Goal: Information Seeking & Learning: Learn about a topic

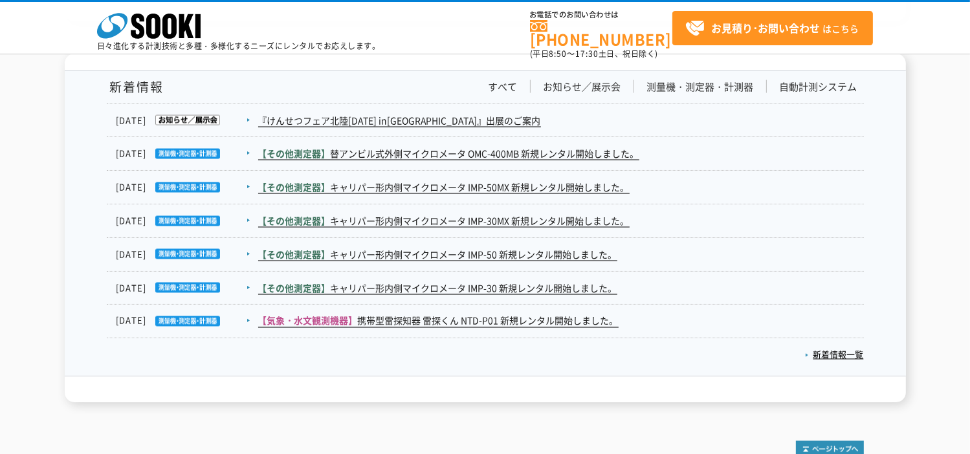
scroll to position [2063, 0]
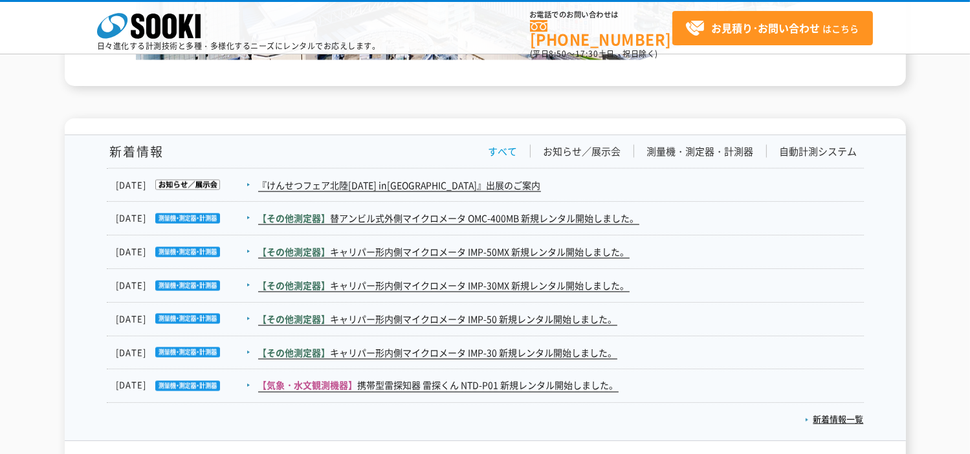
click at [505, 151] on link "すべて" at bounding box center [503, 152] width 29 height 14
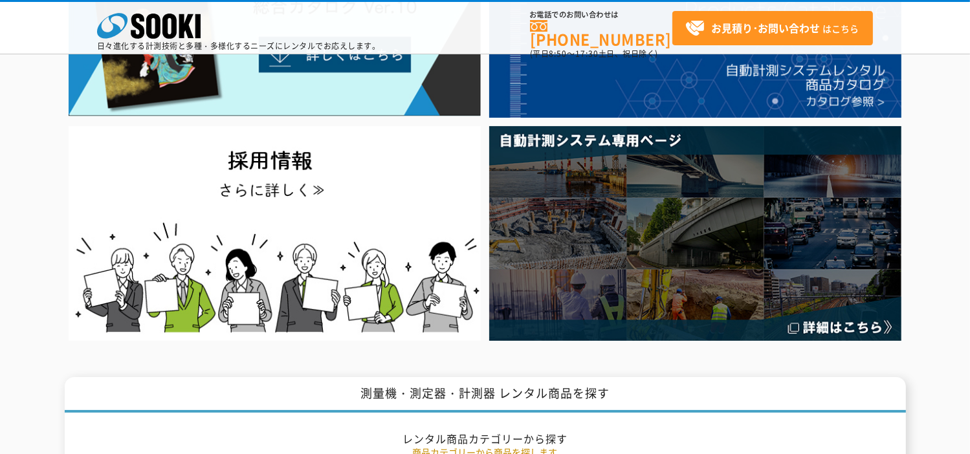
scroll to position [0, 0]
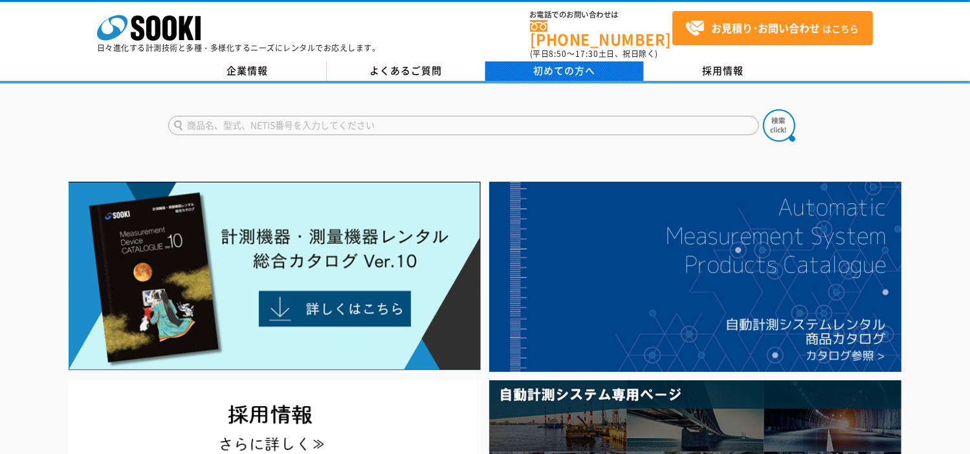
click at [581, 63] on span "初めての方へ" at bounding box center [564, 70] width 62 height 14
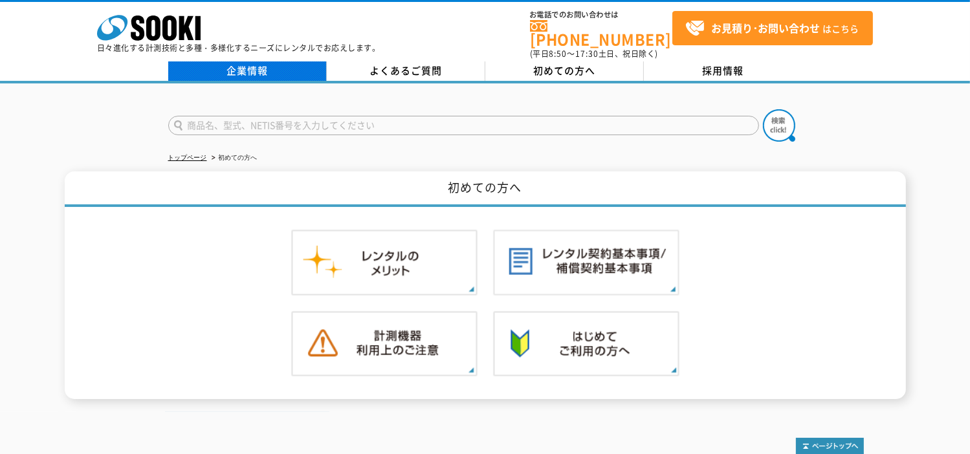
click at [236, 63] on link "企業情報" at bounding box center [247, 70] width 159 height 19
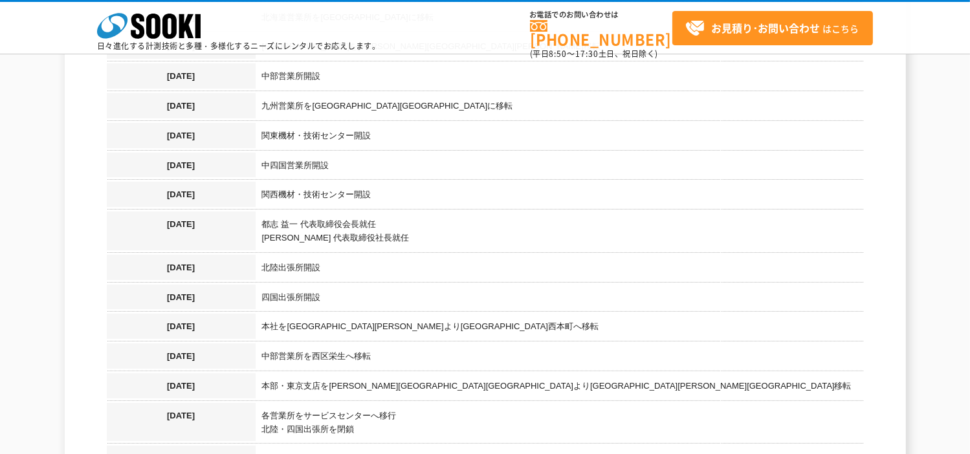
scroll to position [1359, 0]
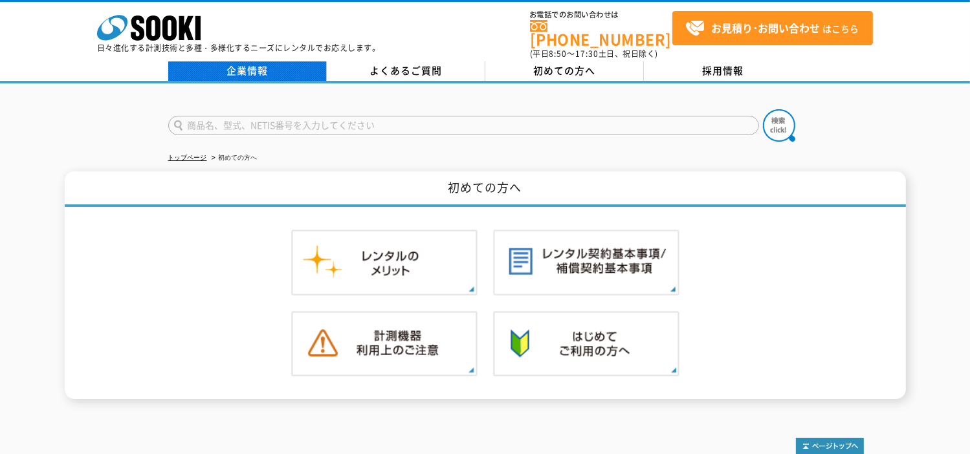
click at [243, 63] on link "企業情報" at bounding box center [247, 70] width 159 height 19
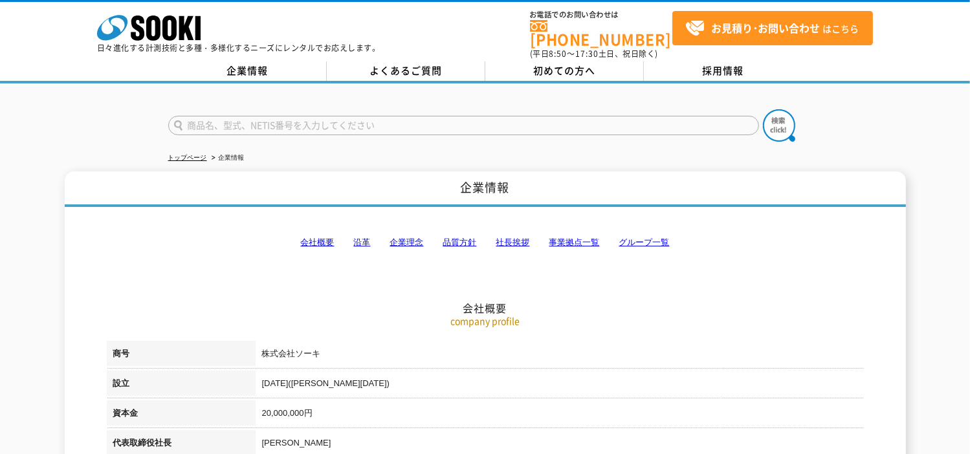
click at [517, 238] on link "社長挨拶" at bounding box center [513, 243] width 34 height 10
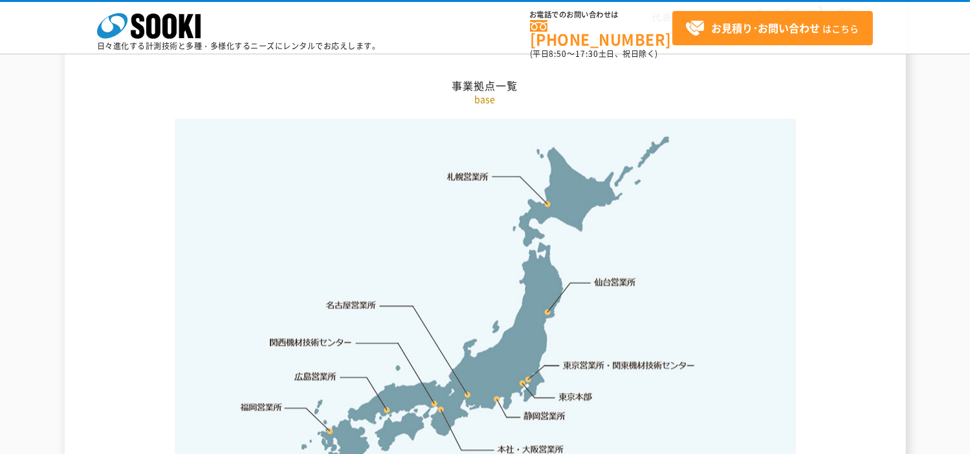
scroll to position [2690, 0]
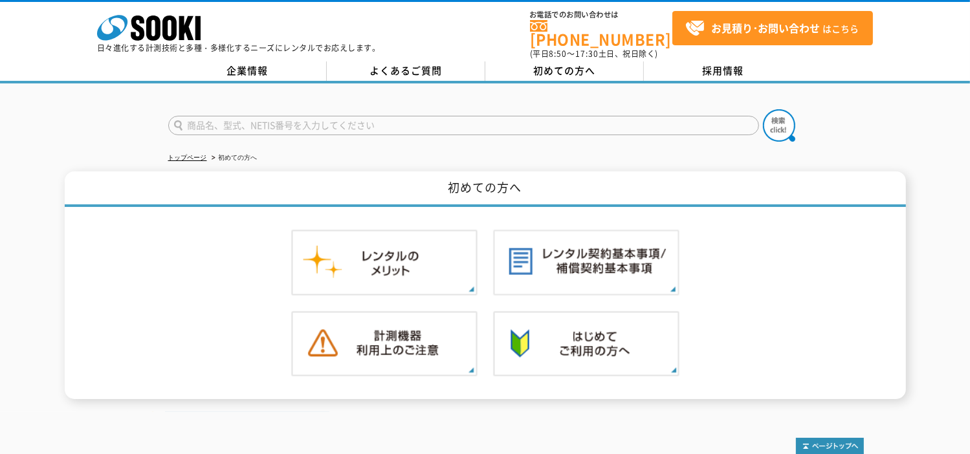
scroll to position [54, 0]
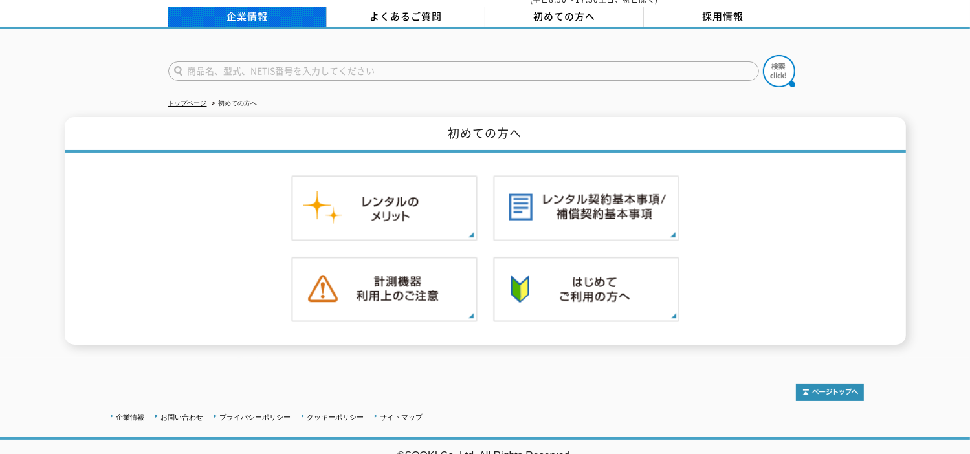
click at [269, 8] on link "企業情報" at bounding box center [247, 16] width 159 height 19
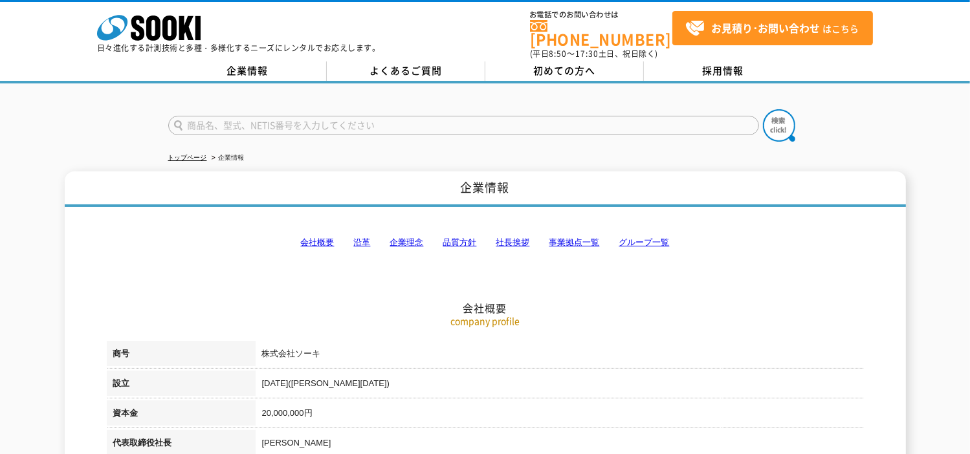
click at [579, 238] on link "事業拠点一覧" at bounding box center [574, 243] width 50 height 10
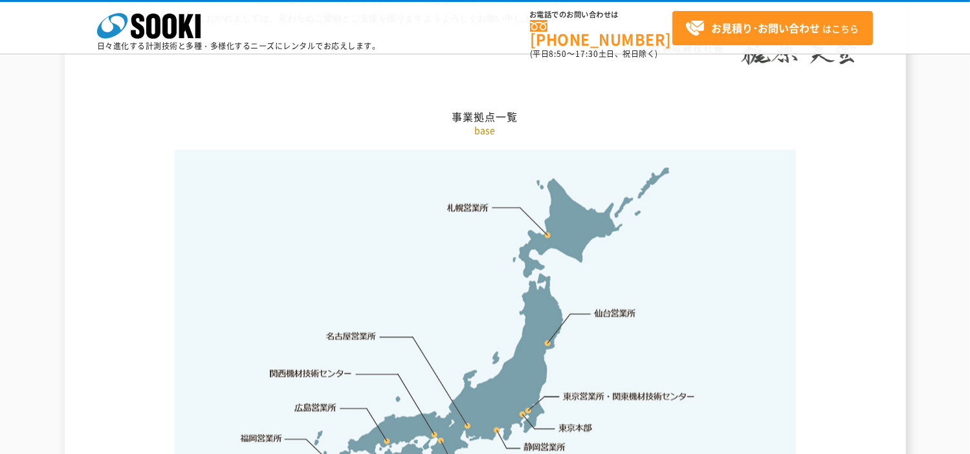
scroll to position [2598, 0]
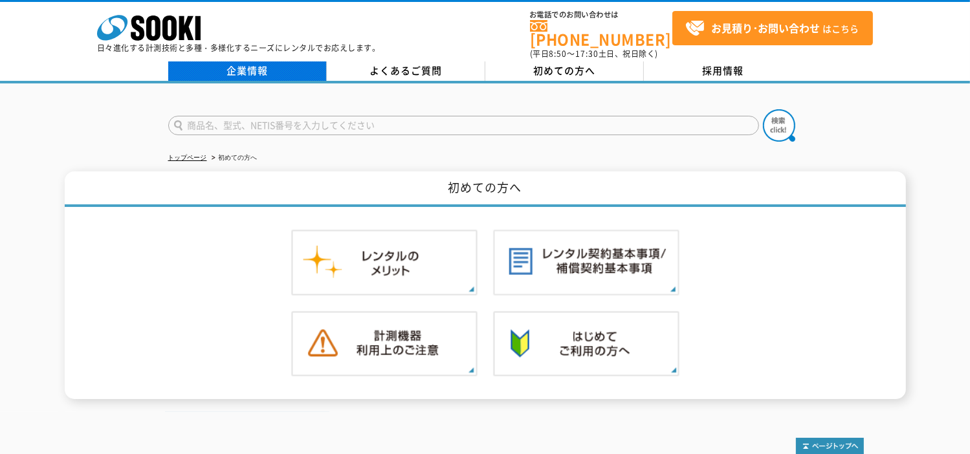
click at [253, 65] on link "企業情報" at bounding box center [247, 70] width 159 height 19
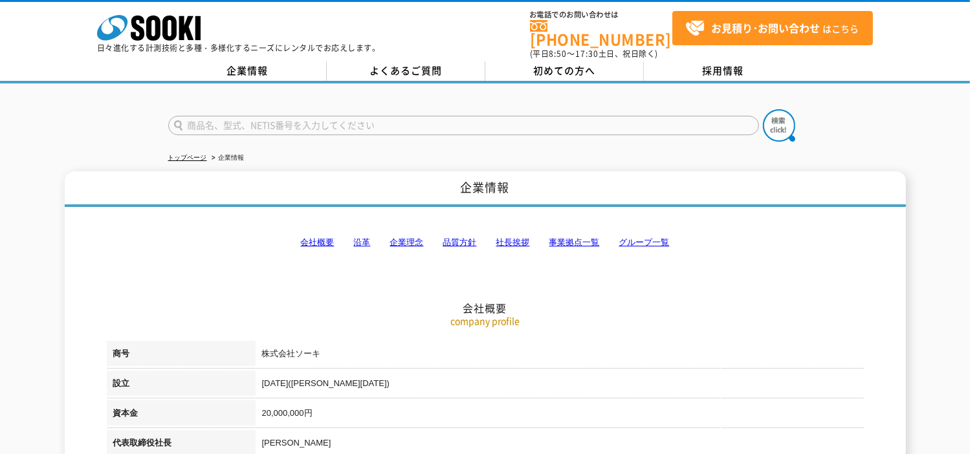
click at [637, 238] on link "グループ一覧" at bounding box center [644, 243] width 50 height 10
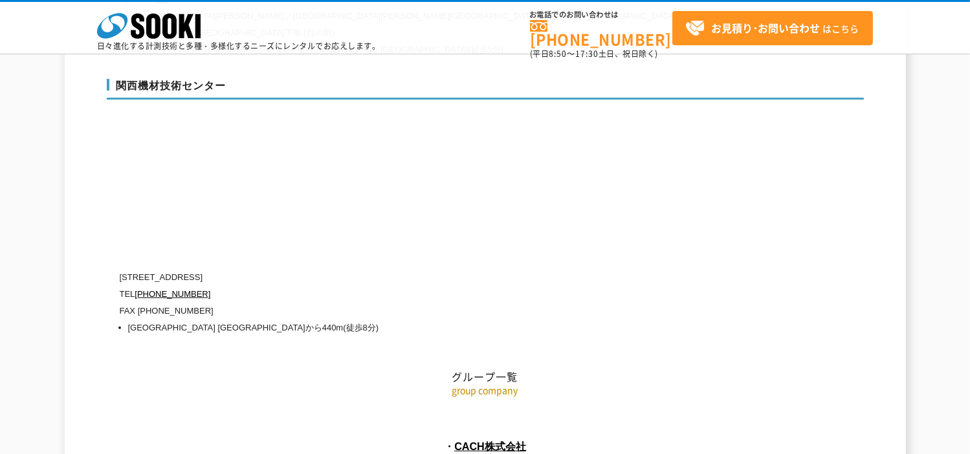
scroll to position [5946, 0]
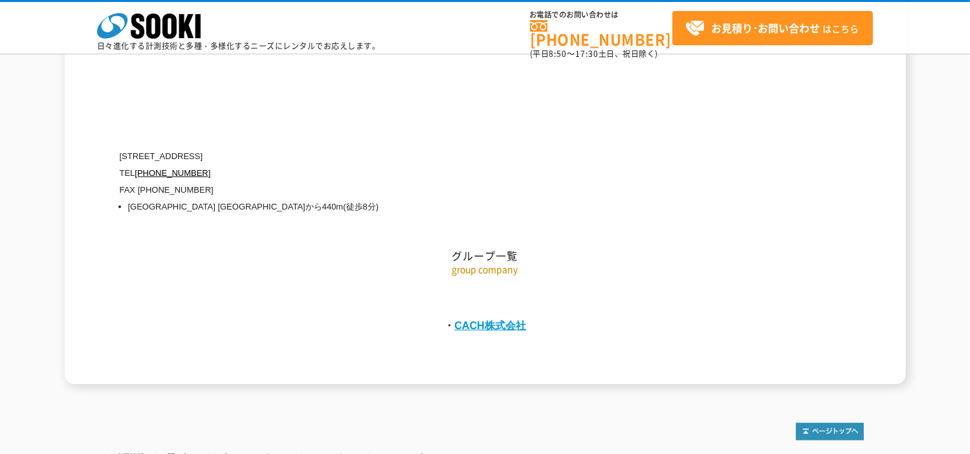
click at [485, 320] on link "CACH株式会社" at bounding box center [490, 326] width 72 height 12
